Goal: Information Seeking & Learning: Learn about a topic

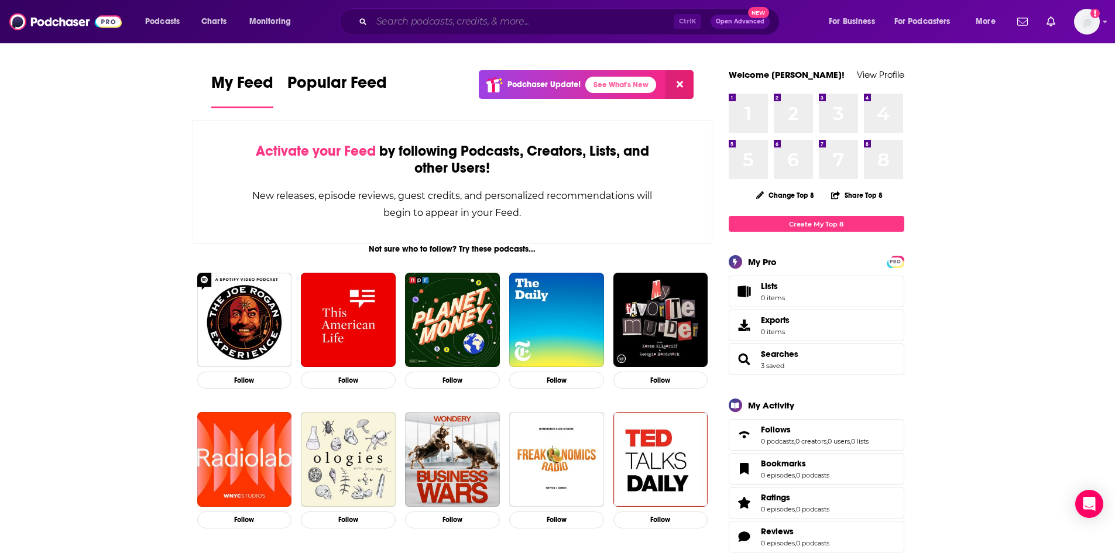
click at [456, 20] on input "Search podcasts, credits, & more..." at bounding box center [523, 21] width 302 height 19
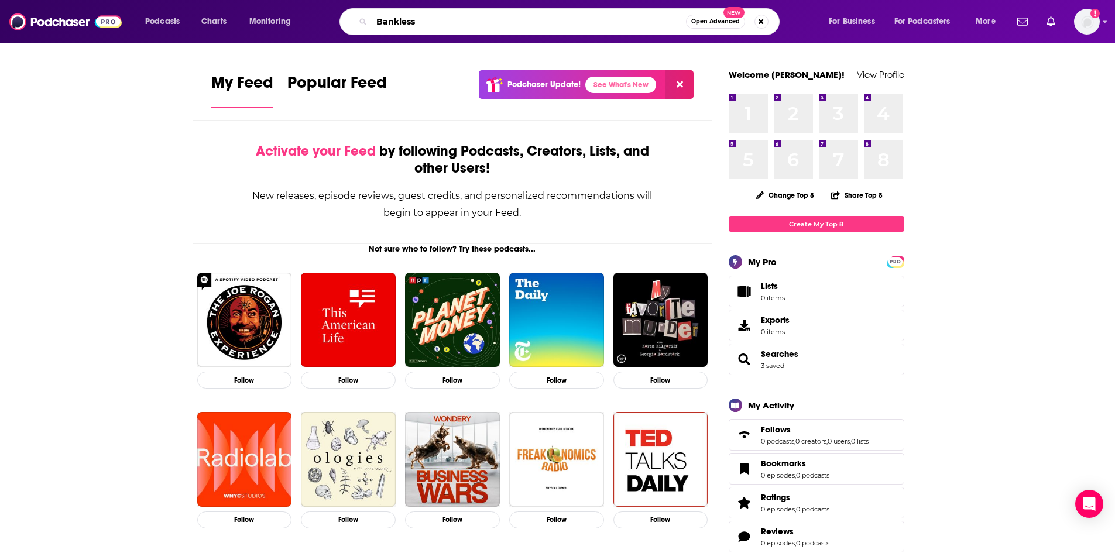
type input "Bankless"
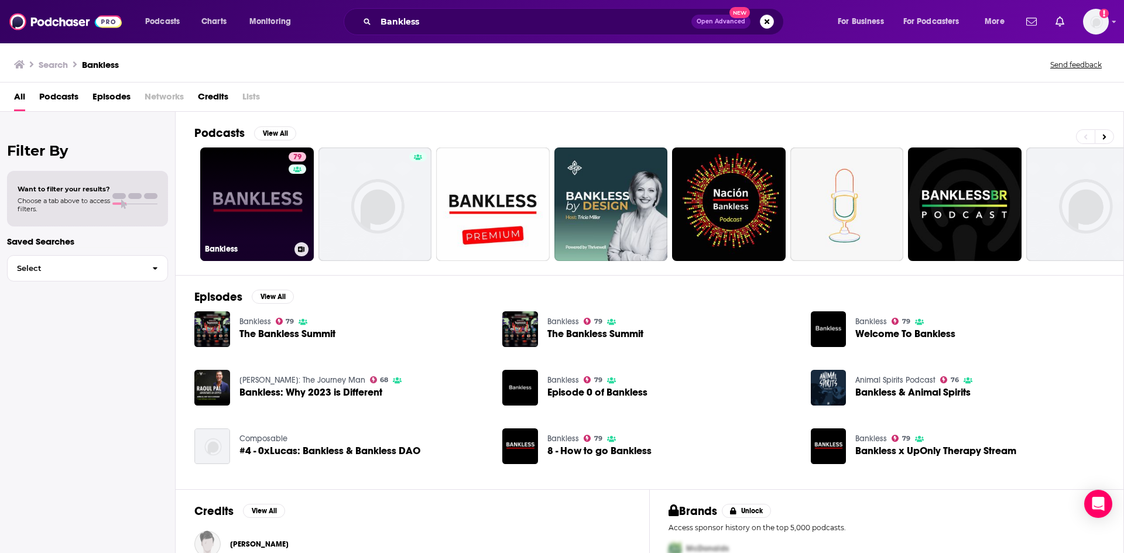
click at [286, 192] on link "79 Bankless" at bounding box center [257, 204] width 114 height 114
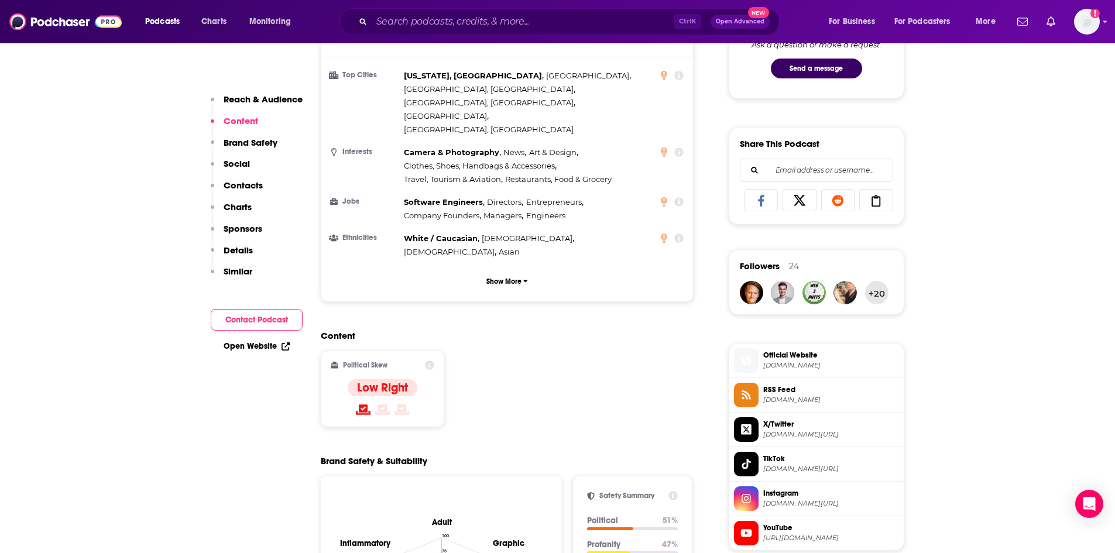
scroll to position [819, 0]
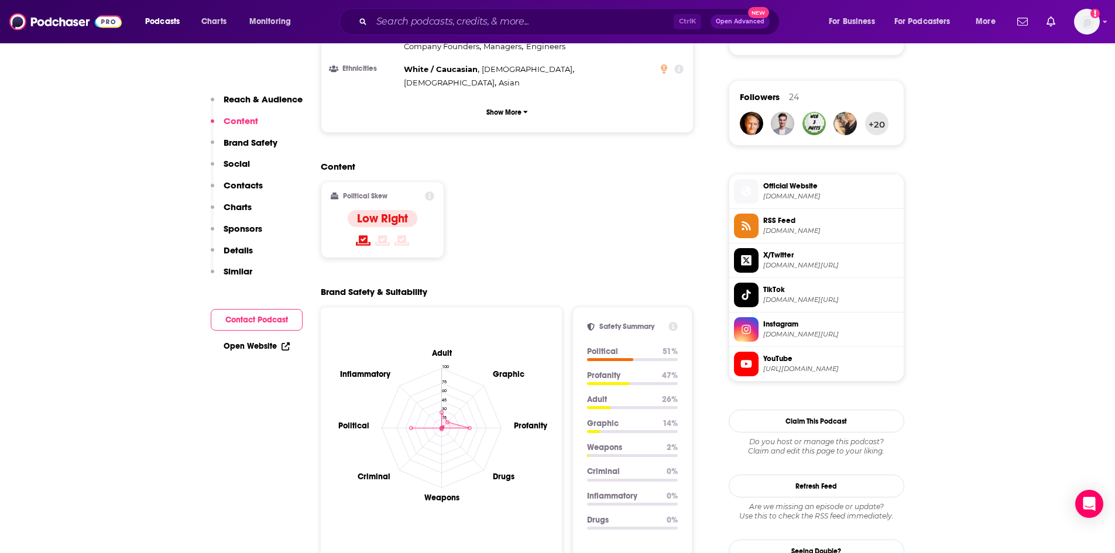
drag, startPoint x: 429, startPoint y: 136, endPoint x: 409, endPoint y: 167, distance: 36.8
click at [409, 210] on div "Low Right" at bounding box center [383, 229] width 70 height 38
click at [428, 191] on icon at bounding box center [429, 195] width 9 height 9
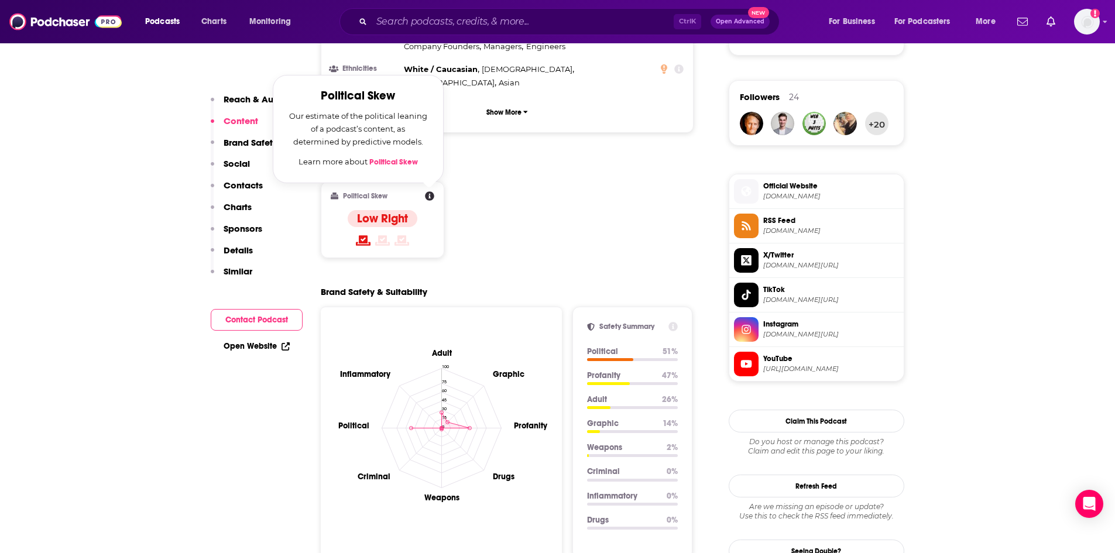
click at [561, 204] on div "Content Political Skew Political Skew Our estimate of the political leaning of …" at bounding box center [507, 214] width 373 height 107
